Goal: Task Accomplishment & Management: Use online tool/utility

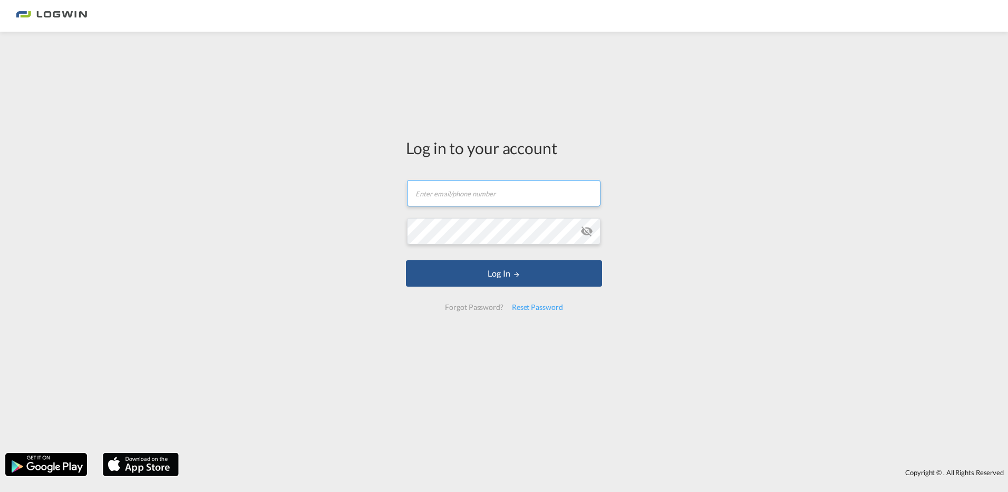
click at [427, 194] on input "text" at bounding box center [504, 193] width 194 height 26
type input "[PERSON_NAME][EMAIL_ADDRESS][DOMAIN_NAME]"
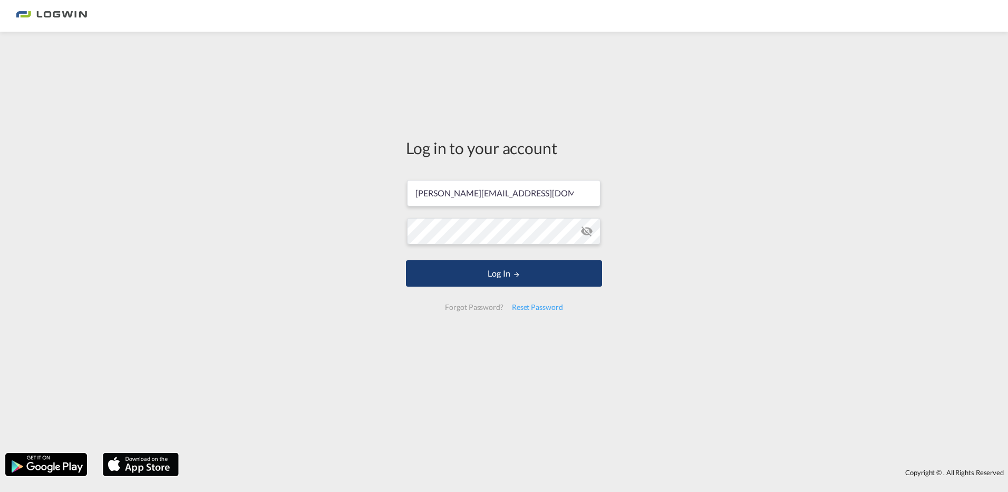
click at [479, 273] on button "Log In" at bounding box center [504, 273] width 196 height 26
